Goal: Transaction & Acquisition: Purchase product/service

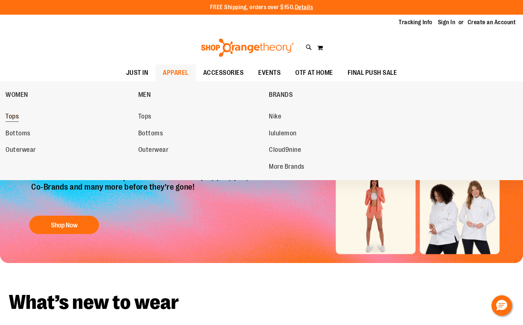
click at [13, 119] on span "Tops" at bounding box center [12, 117] width 13 height 9
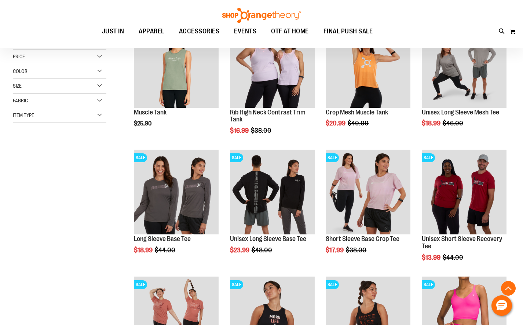
scroll to position [169, 0]
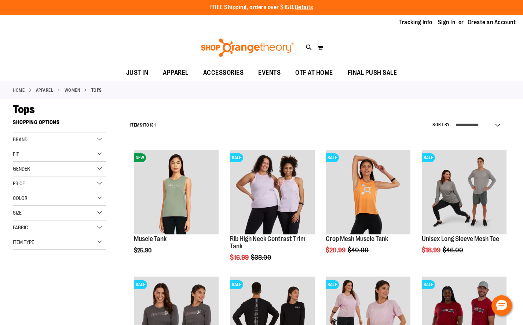
click at [33, 193] on div "Color" at bounding box center [60, 198] width 94 height 15
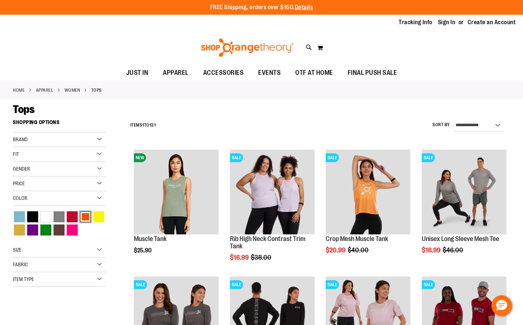
click at [84, 217] on div "Orange" at bounding box center [85, 216] width 11 height 11
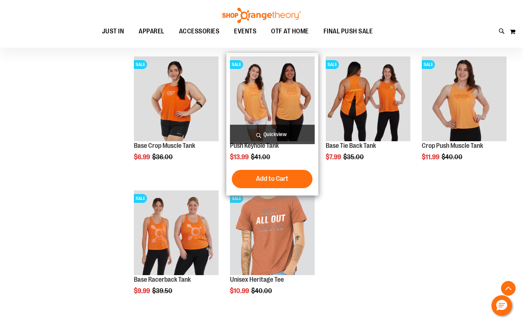
scroll to position [506, 0]
